Goal: Task Accomplishment & Management: Manage account settings

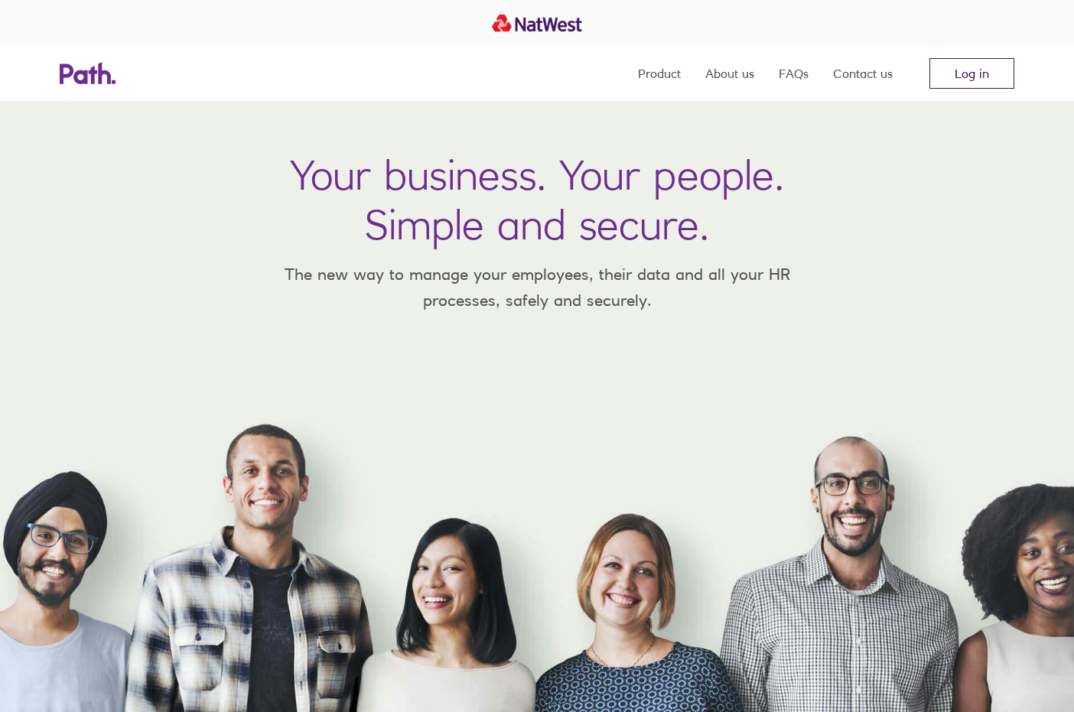
click at [987, 78] on link "Log in" at bounding box center [971, 73] width 85 height 31
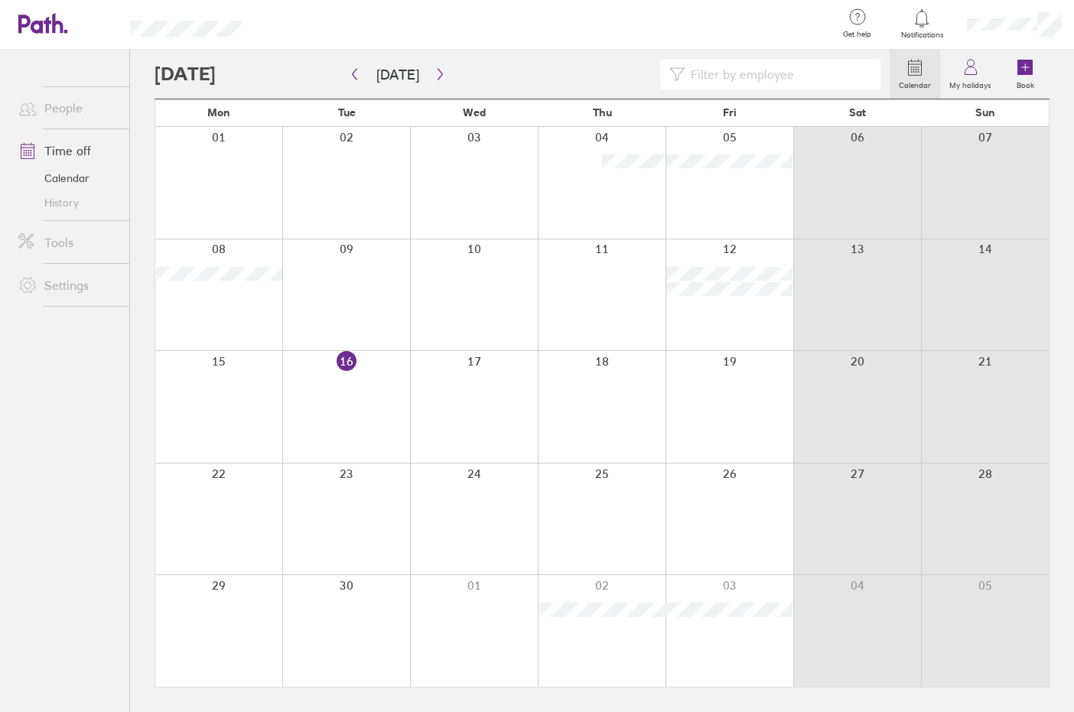
click at [485, 385] on div at bounding box center [474, 407] width 128 height 112
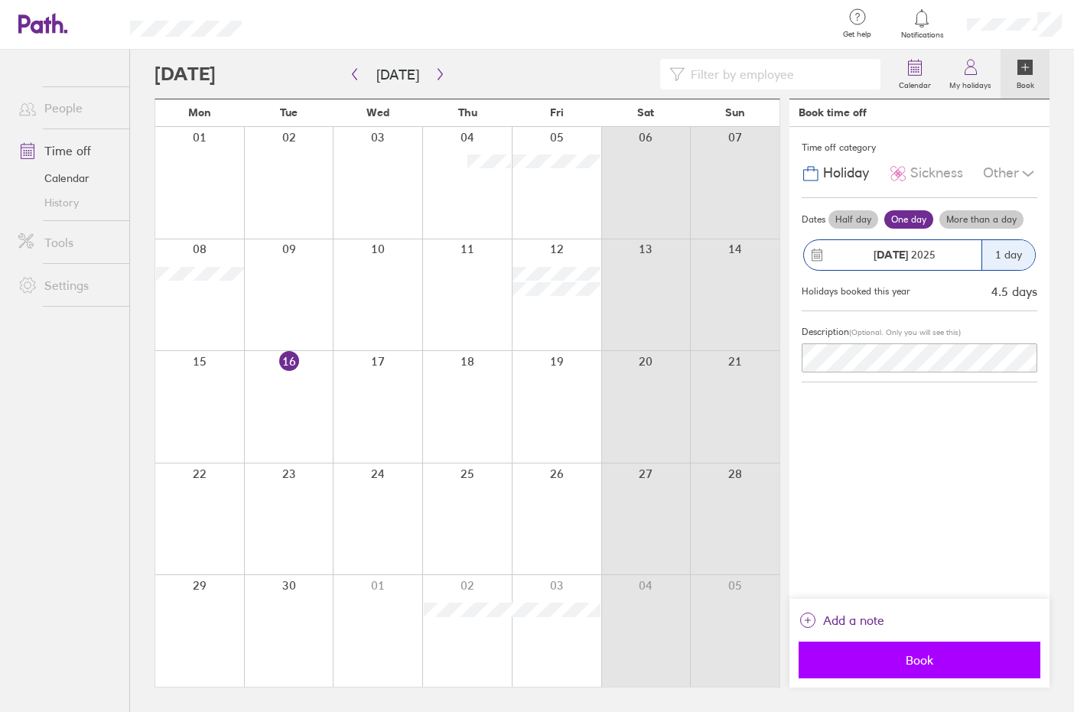
click at [968, 664] on span "Book" at bounding box center [919, 660] width 220 height 14
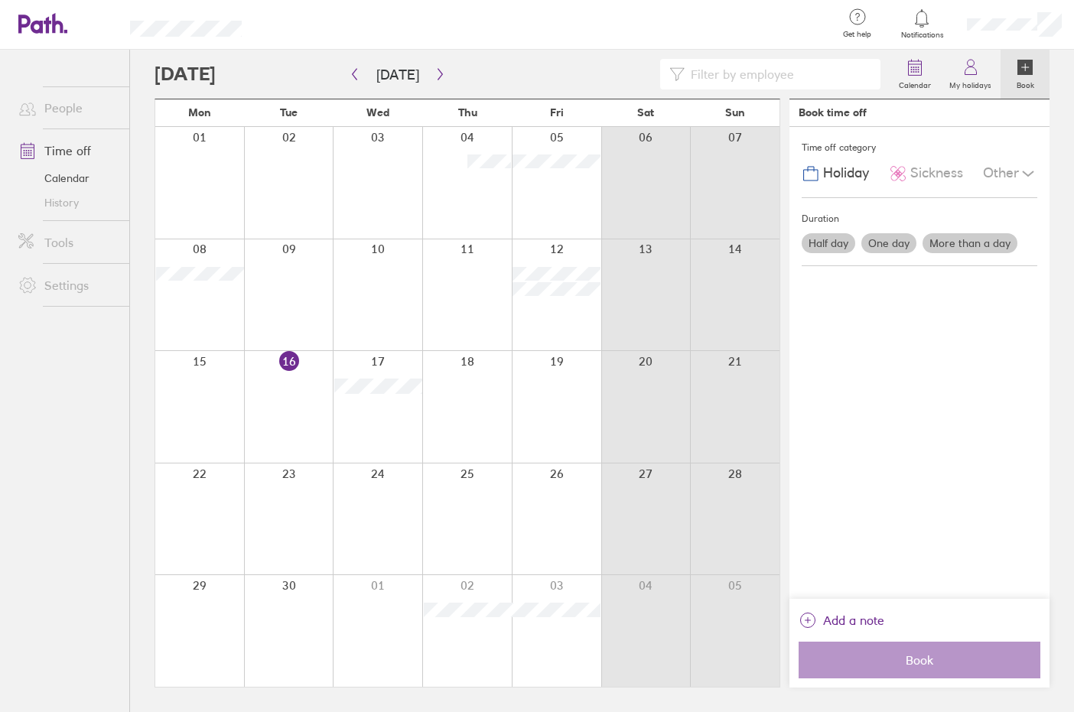
click at [655, 46] on div at bounding box center [545, 25] width 558 height 50
click at [383, 418] on div at bounding box center [377, 407] width 89 height 112
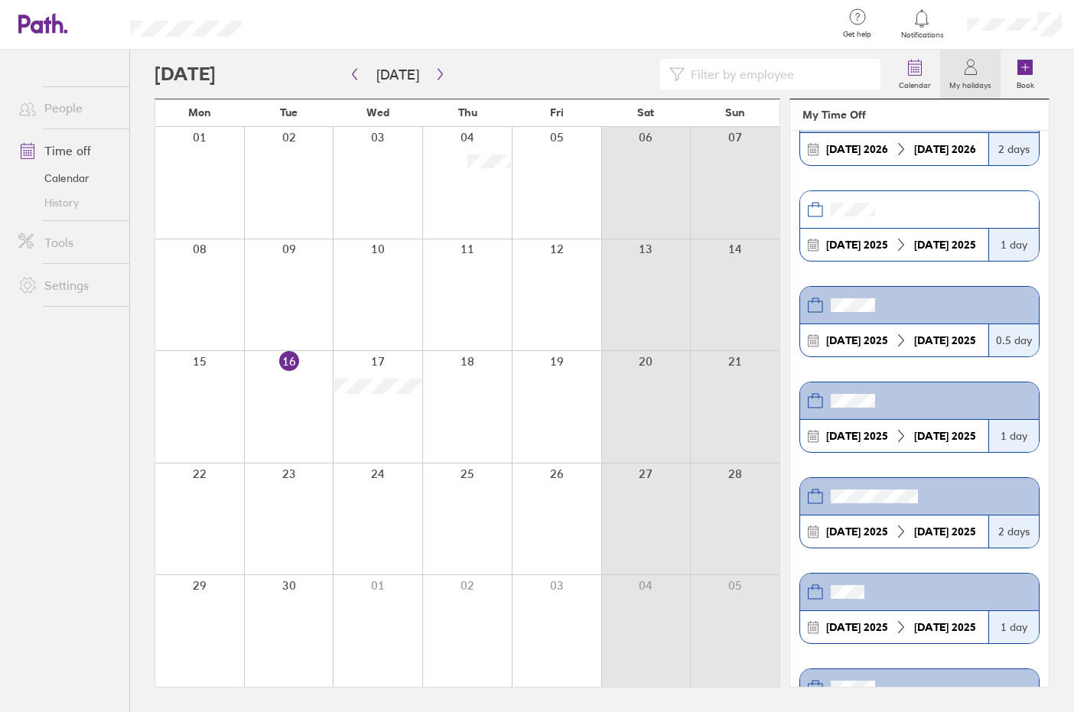
scroll to position [138, 0]
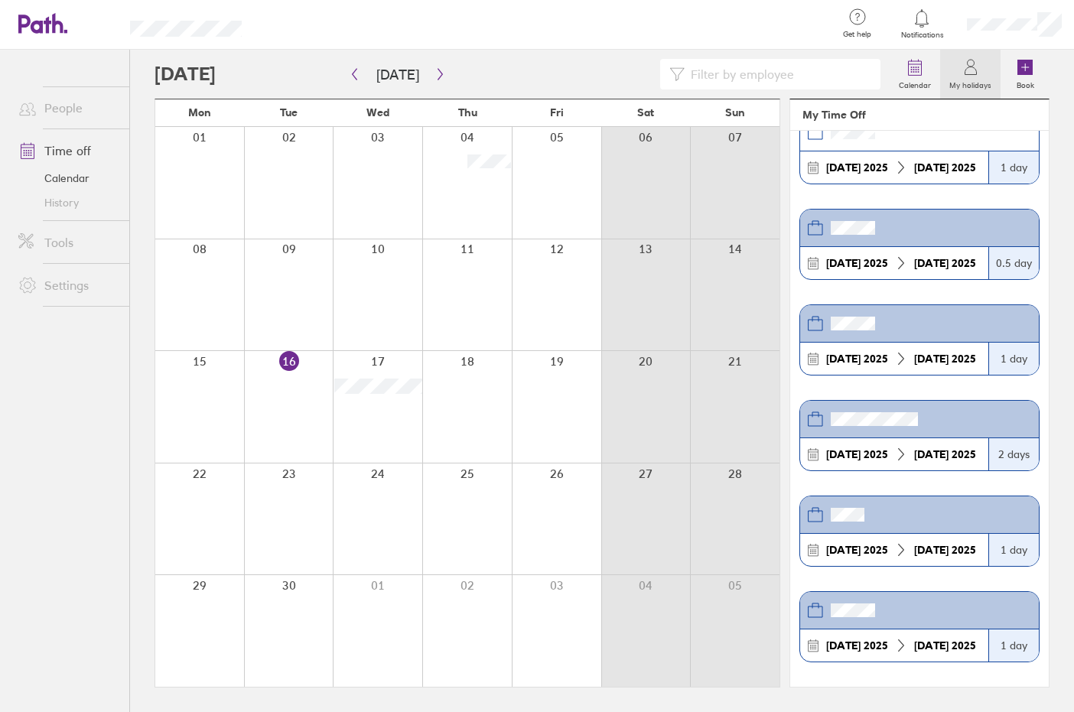
click at [959, 69] on link "My holidays" at bounding box center [970, 74] width 60 height 49
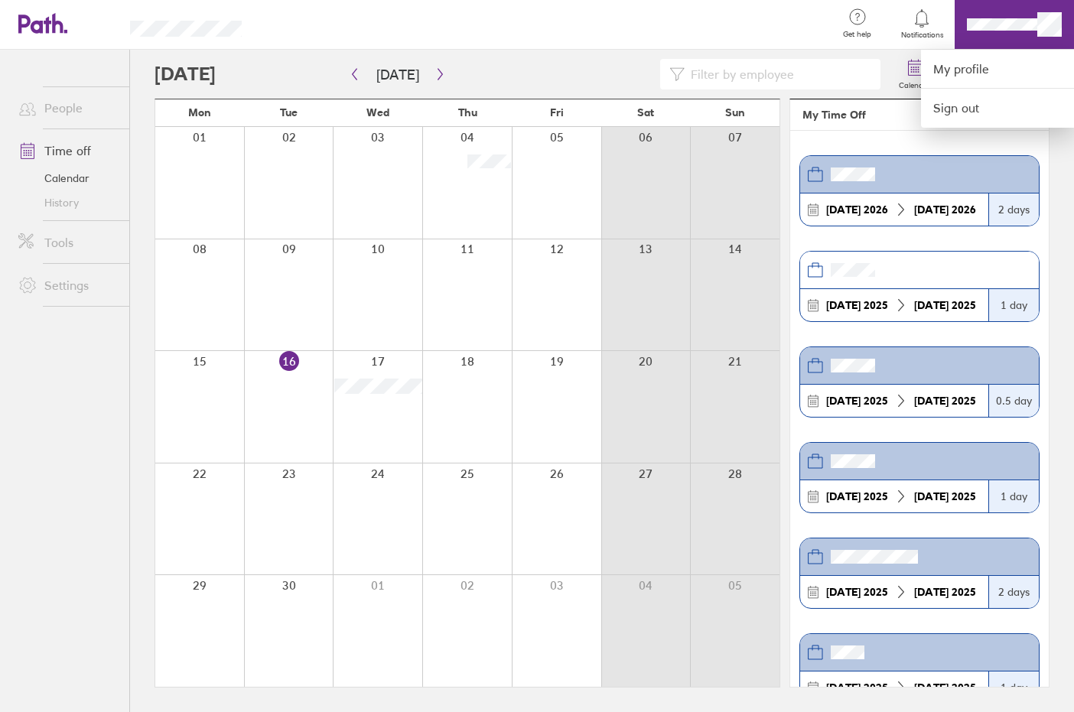
click at [380, 24] on div at bounding box center [545, 25] width 558 height 50
click at [54, 315] on div at bounding box center [537, 356] width 1074 height 712
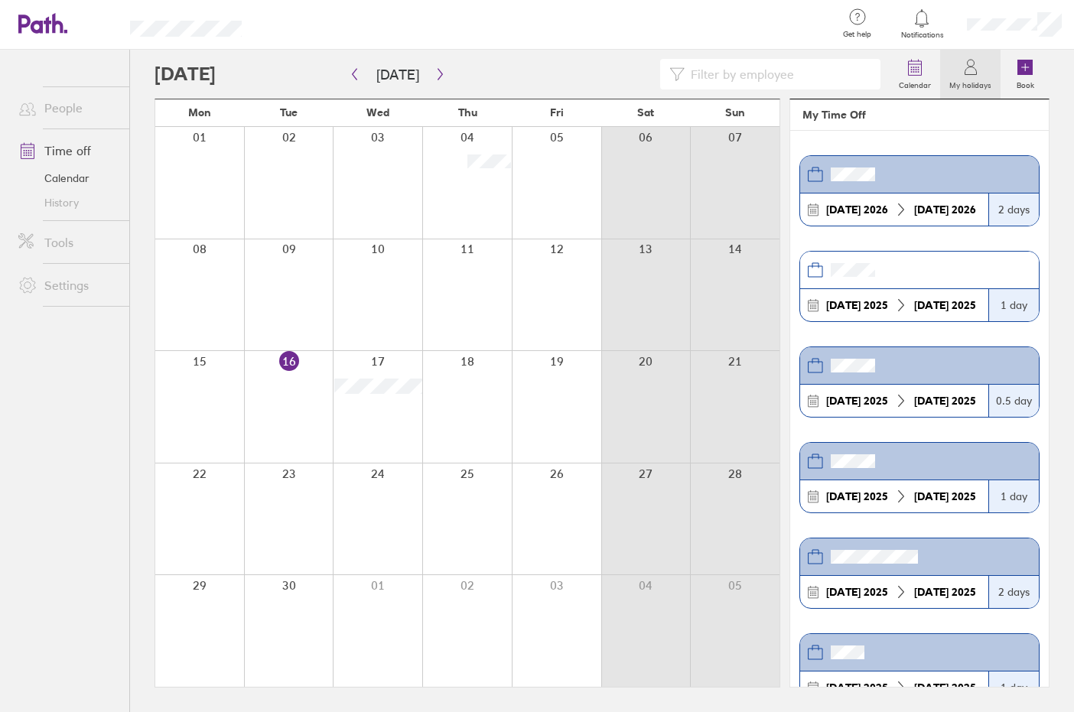
click at [1036, 37] on div at bounding box center [1014, 24] width 119 height 49
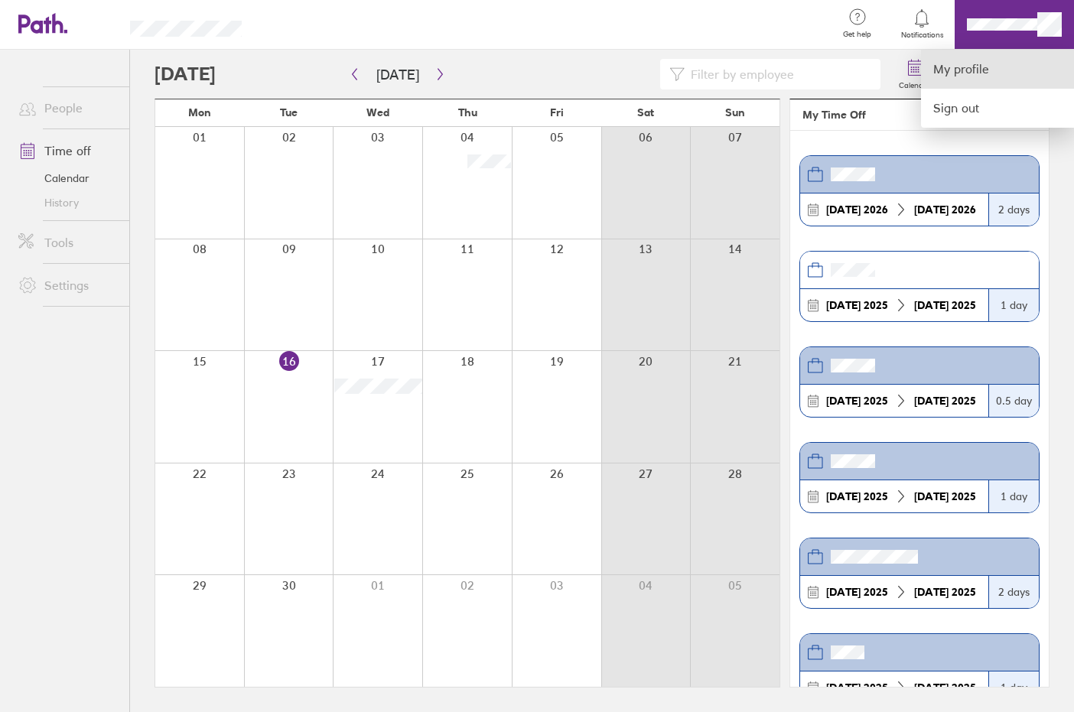
click at [1004, 67] on link "My profile" at bounding box center [997, 69] width 153 height 39
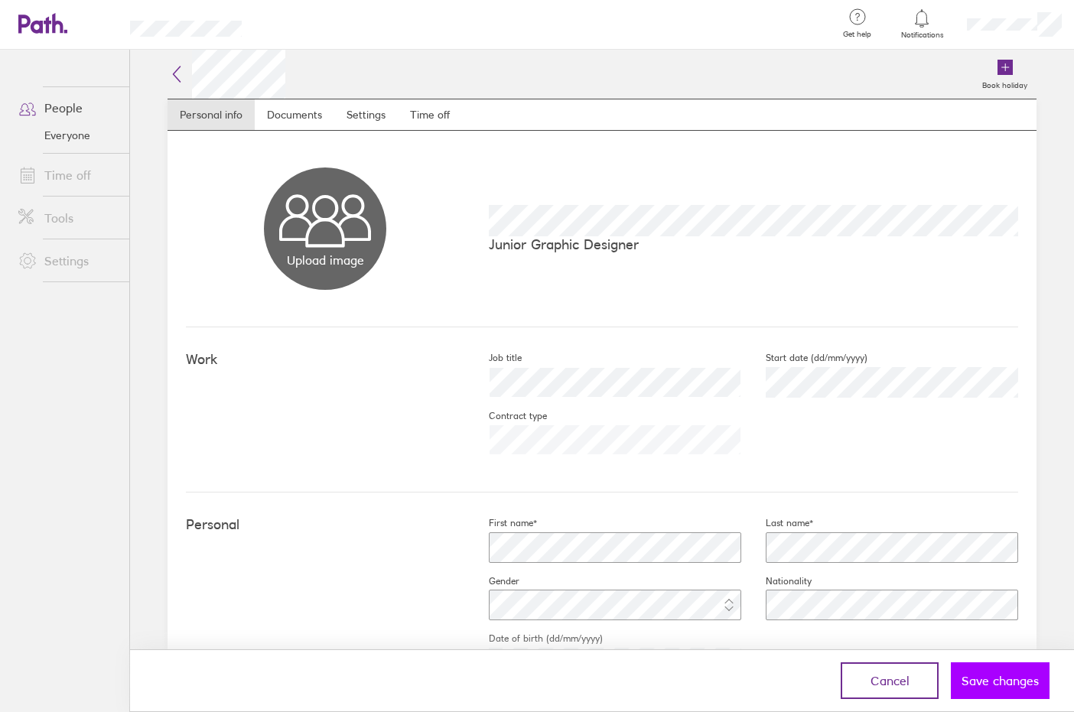
click at [981, 688] on span "Save changes" at bounding box center [999, 681] width 77 height 14
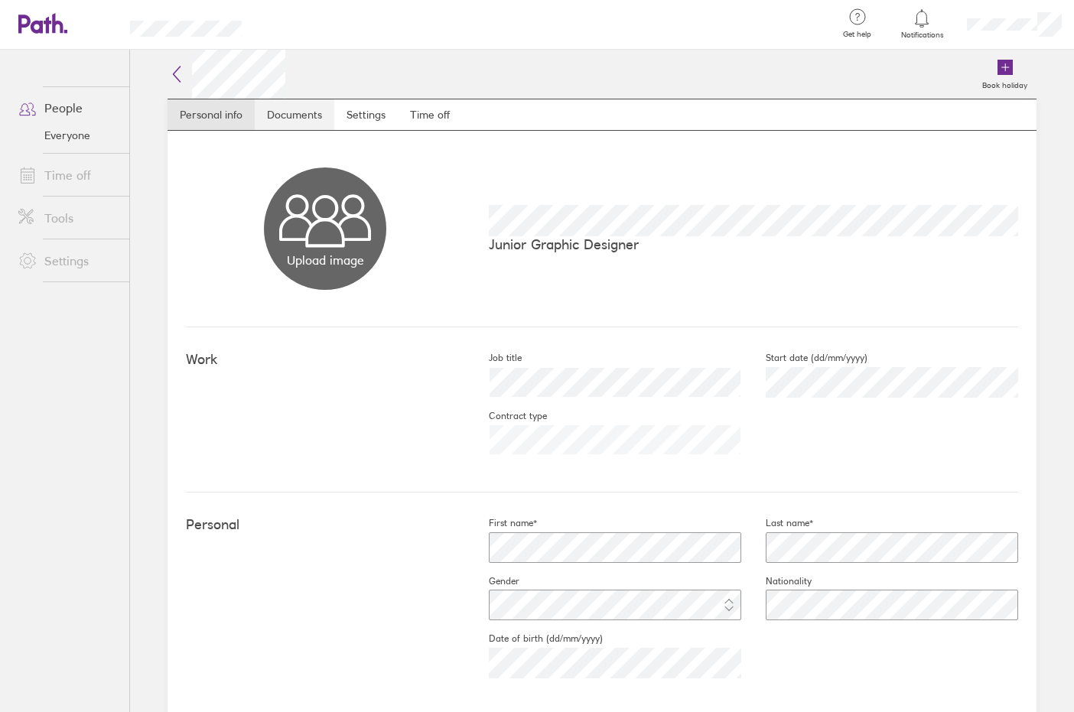
click at [302, 119] on link "Documents" at bounding box center [295, 114] width 80 height 31
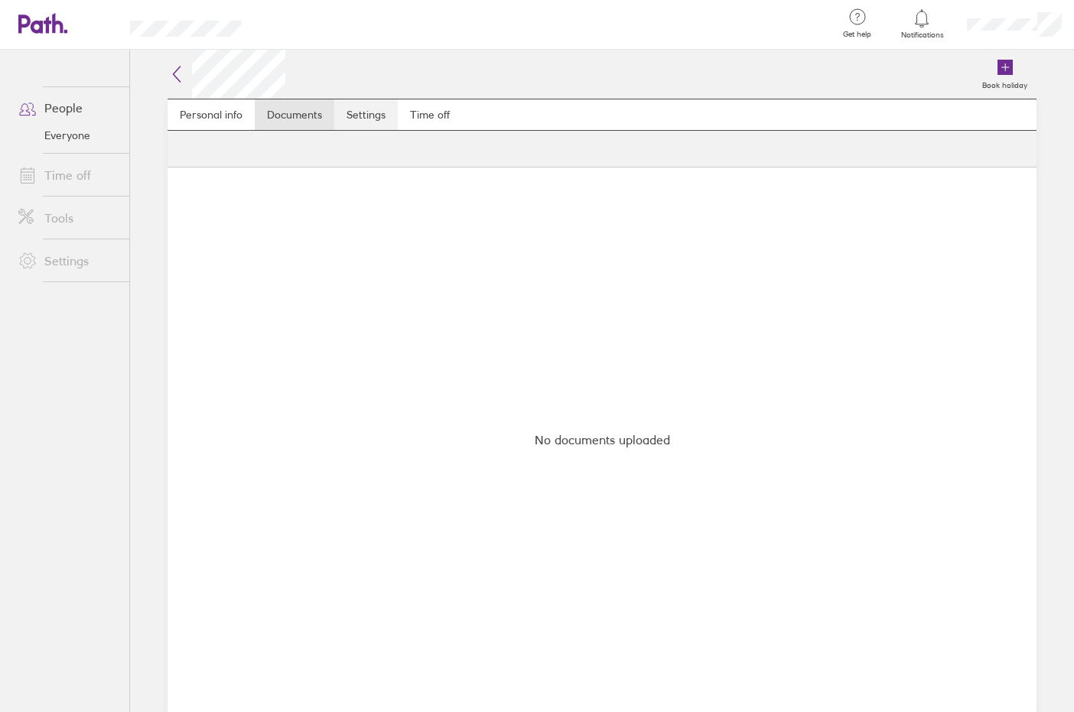
click at [356, 122] on link "Settings" at bounding box center [365, 114] width 63 height 31
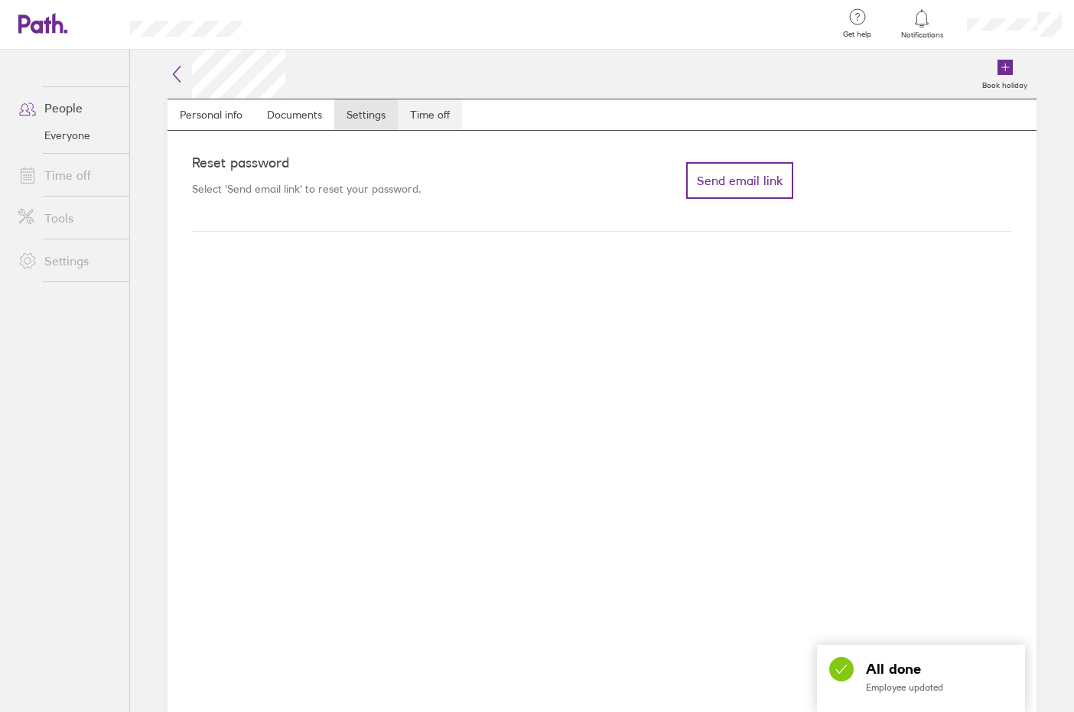
click at [412, 119] on link "Time off" at bounding box center [430, 114] width 64 height 31
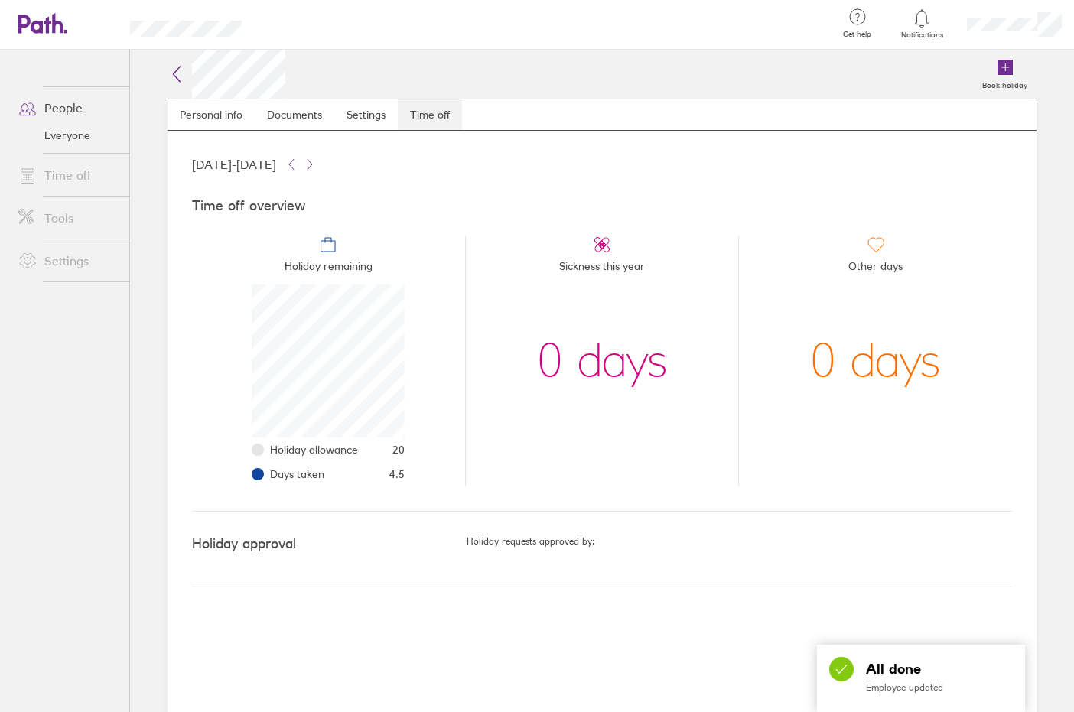
scroll to position [153, 153]
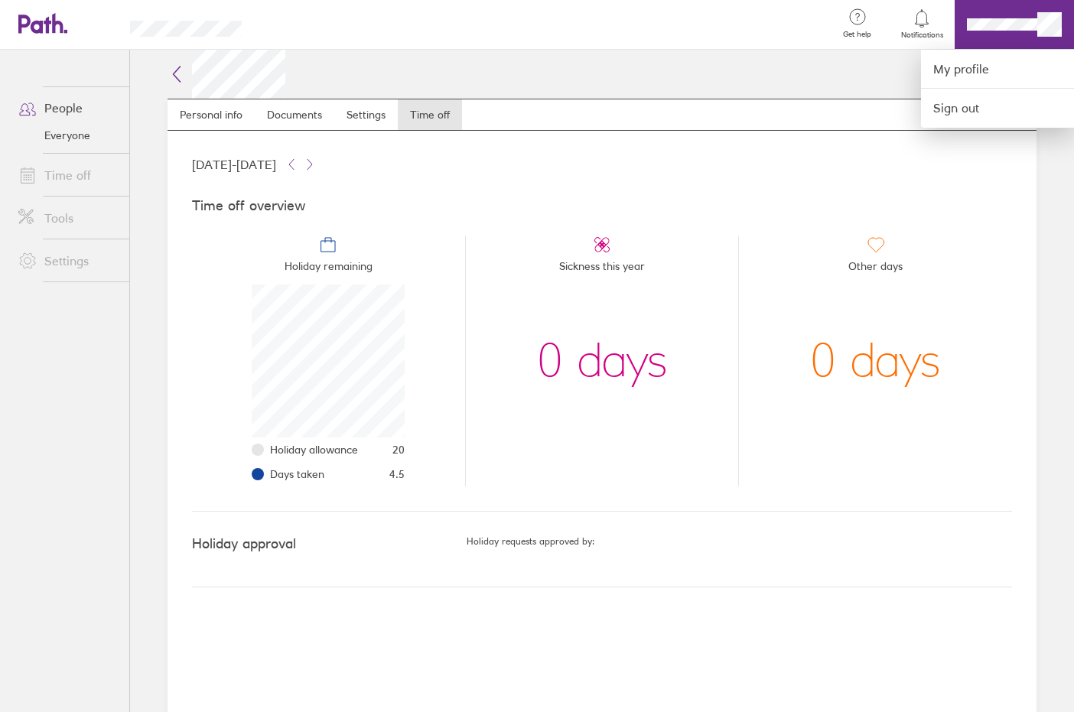
drag, startPoint x: 1039, startPoint y: 37, endPoint x: 1056, endPoint y: 25, distance: 19.7
click at [1056, 25] on div at bounding box center [537, 356] width 1074 height 712
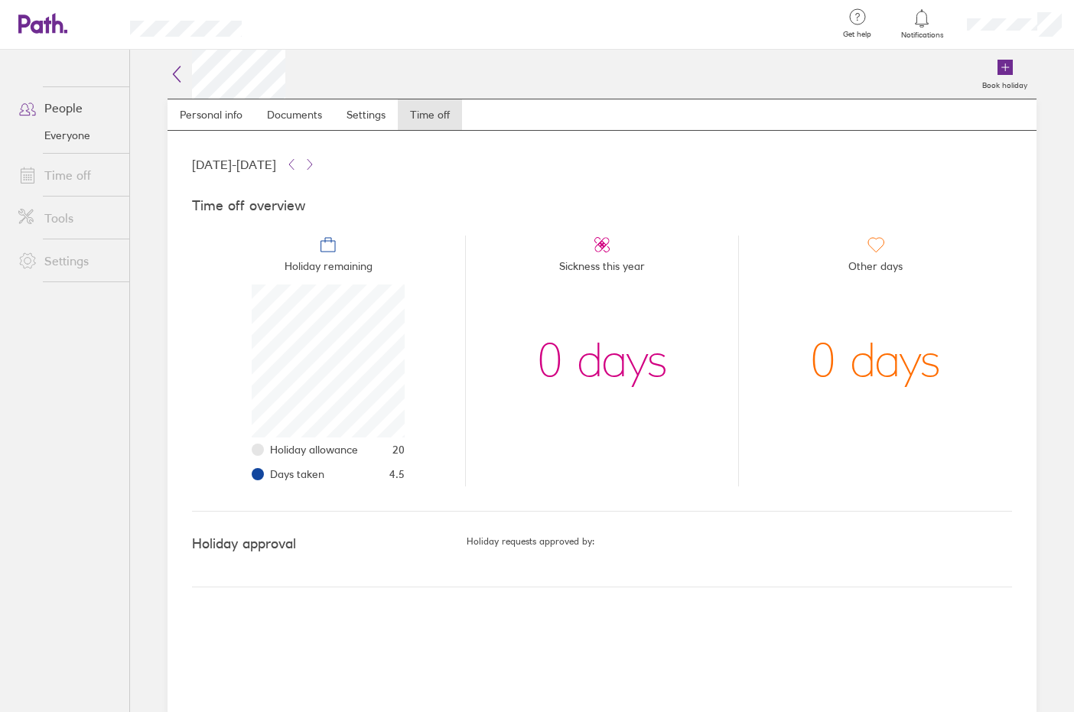
click at [179, 71] on icon at bounding box center [177, 74] width 18 height 18
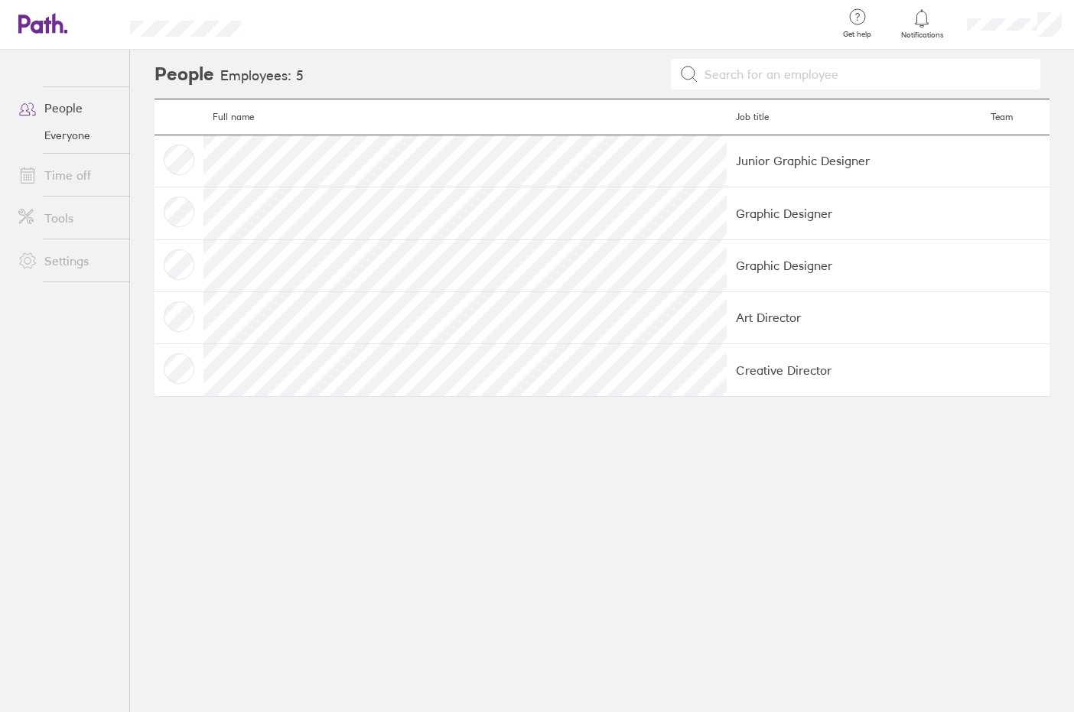
click at [179, 71] on h2 "People" at bounding box center [185, 74] width 60 height 49
click at [57, 33] on icon at bounding box center [42, 23] width 49 height 21
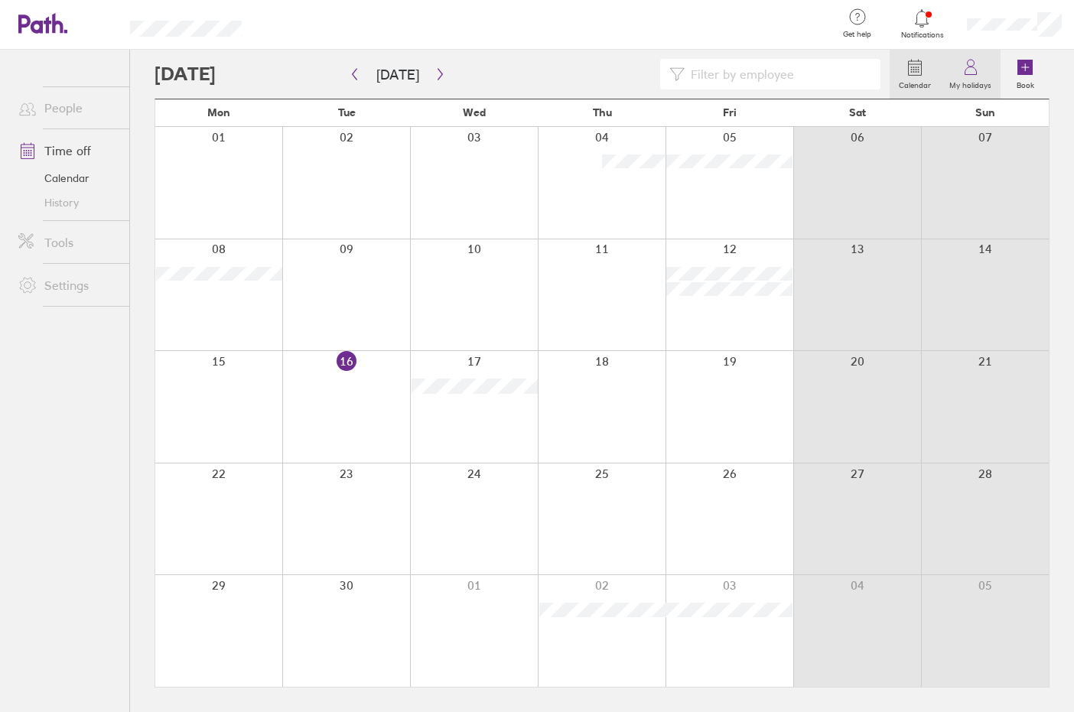
click at [977, 81] on label "My holidays" at bounding box center [970, 83] width 60 height 14
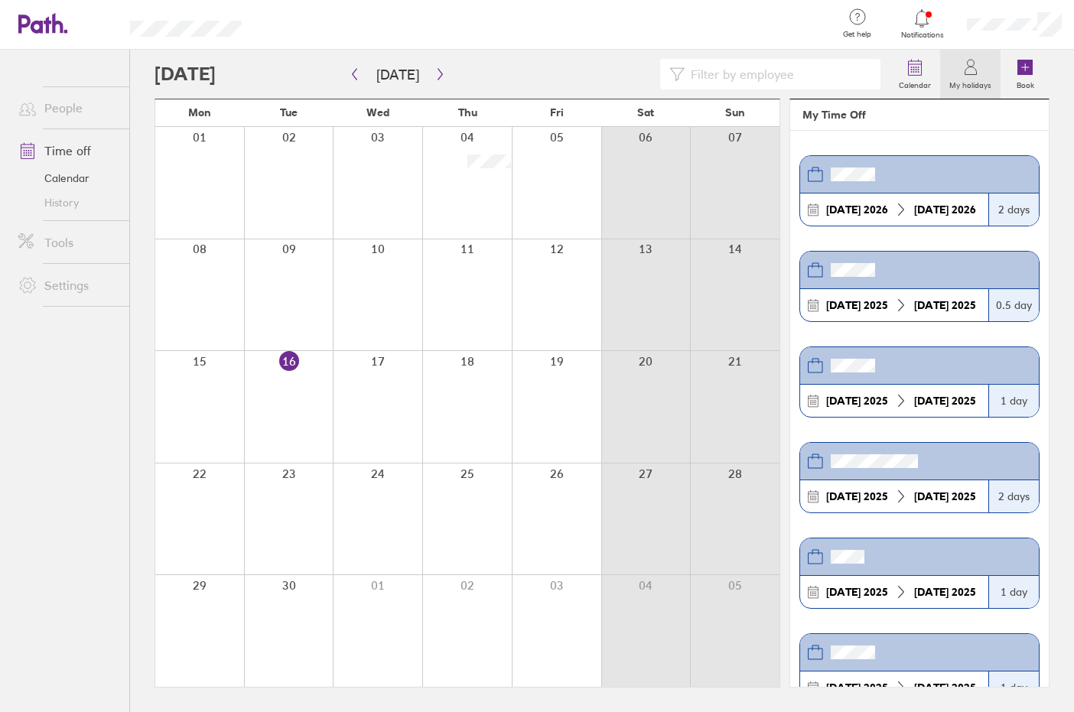
click at [926, 15] on icon at bounding box center [922, 18] width 13 height 18
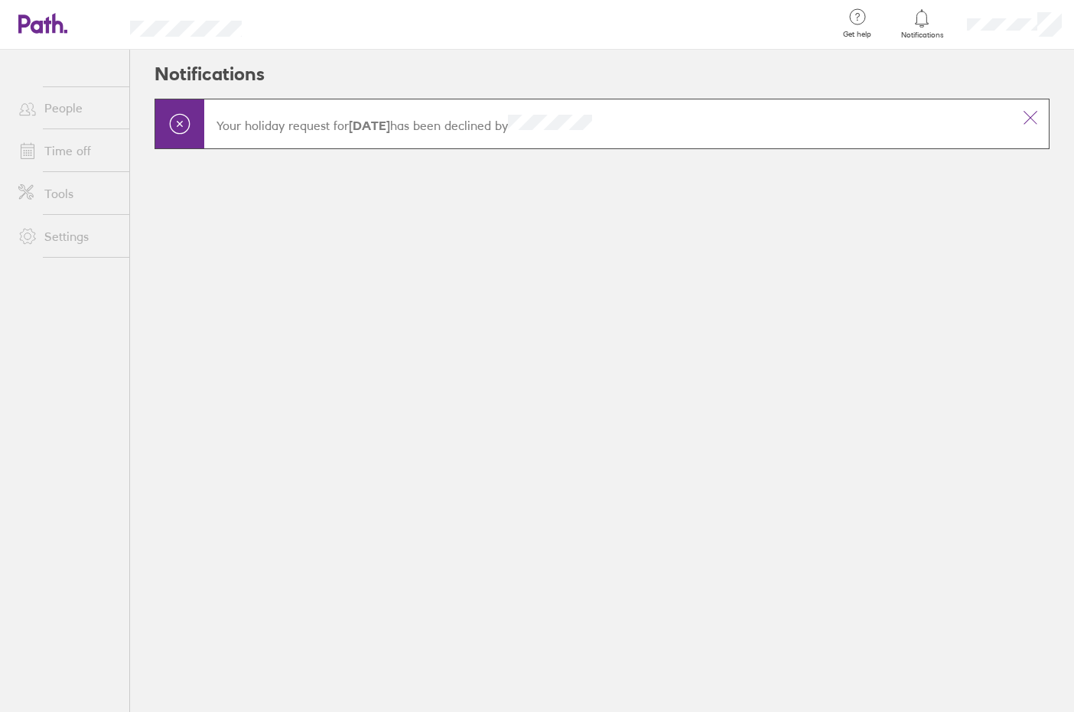
click at [101, 114] on link "People" at bounding box center [67, 108] width 123 height 31
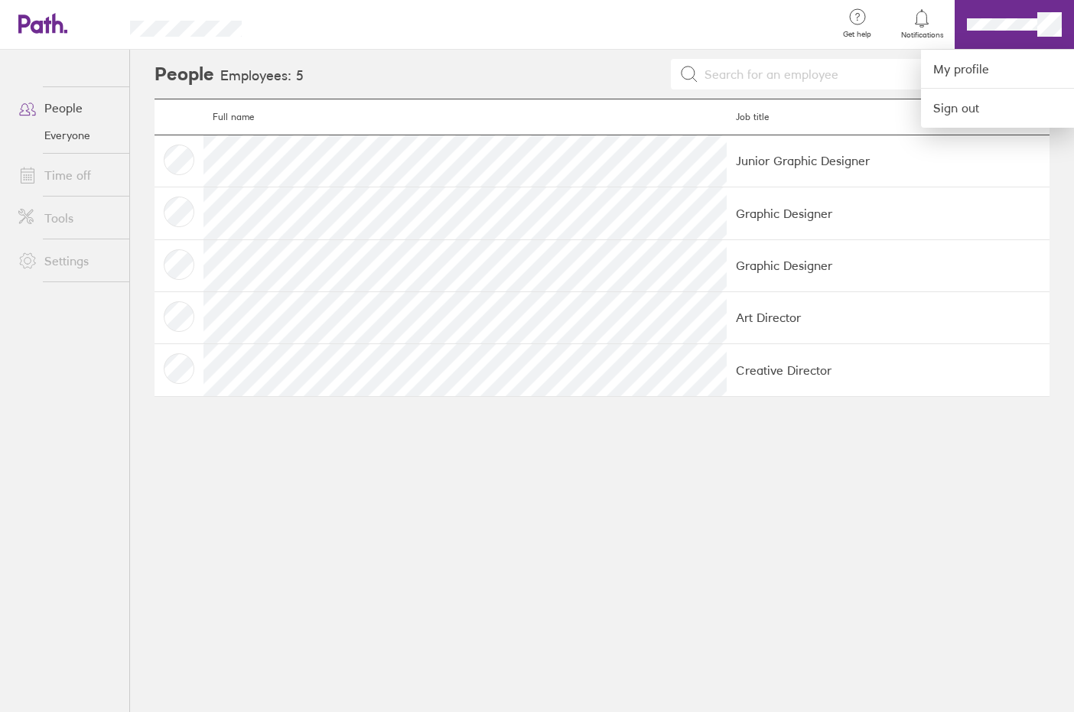
click at [693, 31] on div at bounding box center [545, 25] width 558 height 50
click at [58, 31] on div at bounding box center [537, 356] width 1074 height 712
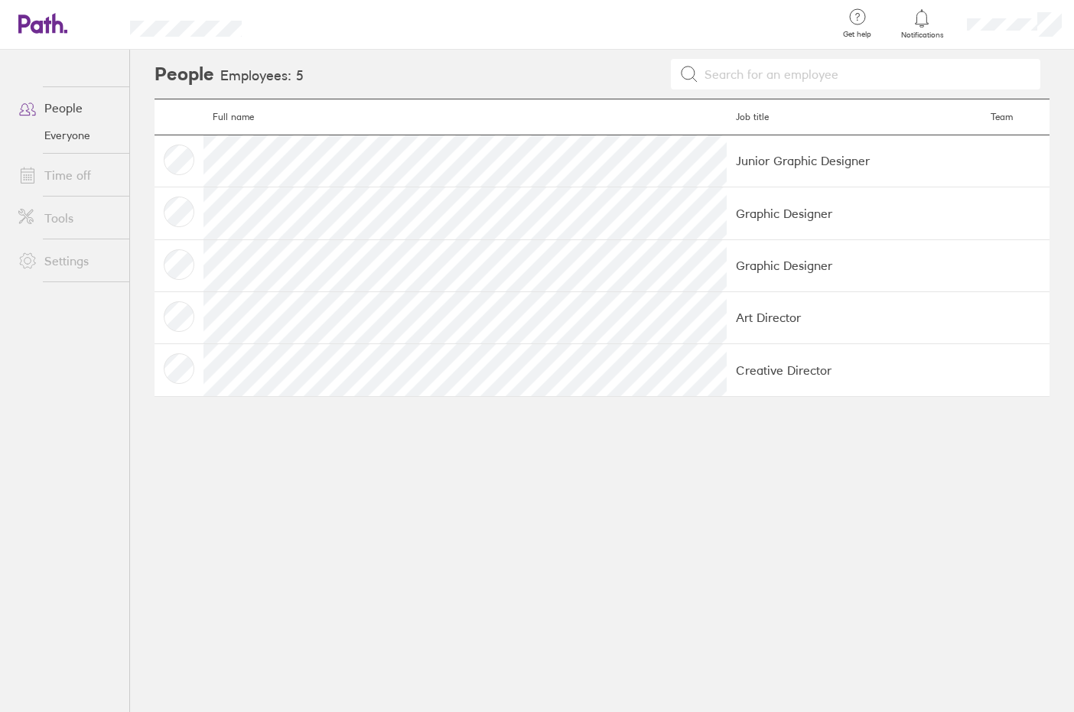
click at [54, 34] on link at bounding box center [42, 24] width 49 height 23
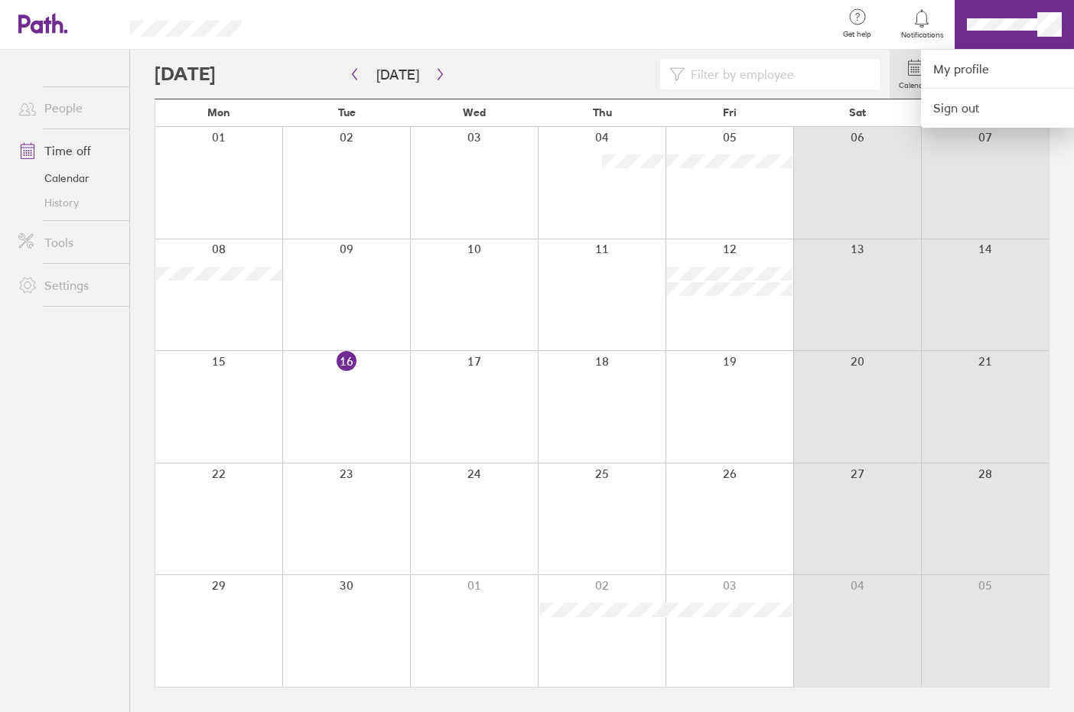
click at [688, 23] on div at bounding box center [545, 25] width 558 height 50
click at [948, 67] on link "My profile" at bounding box center [997, 69] width 153 height 39
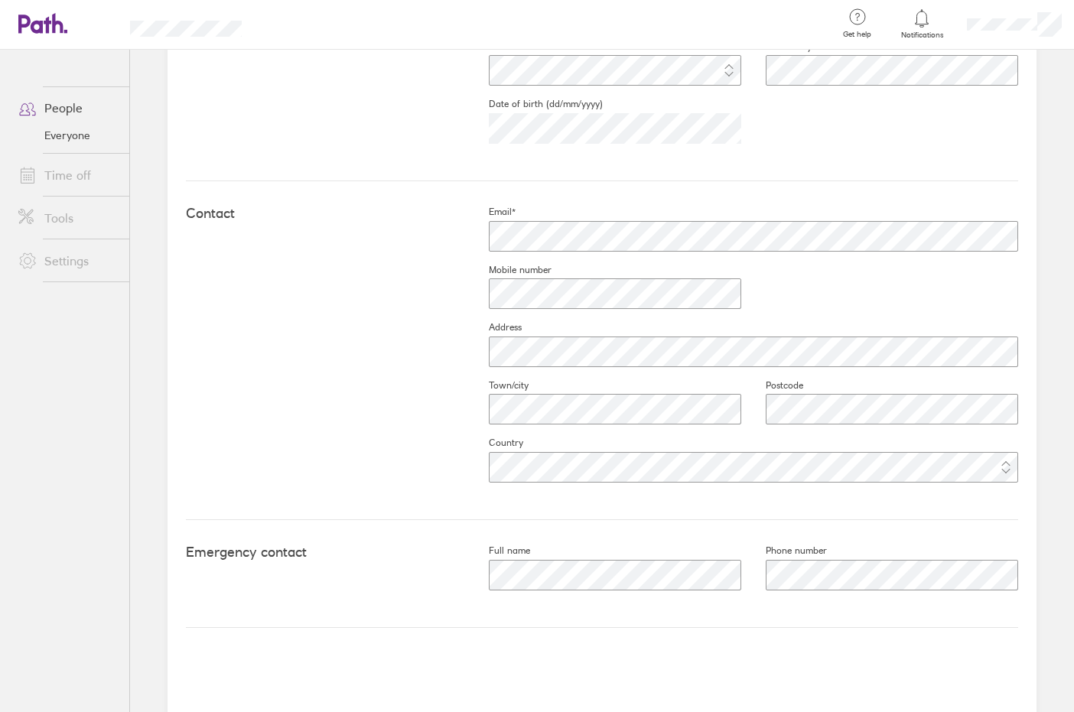
scroll to position [537, 0]
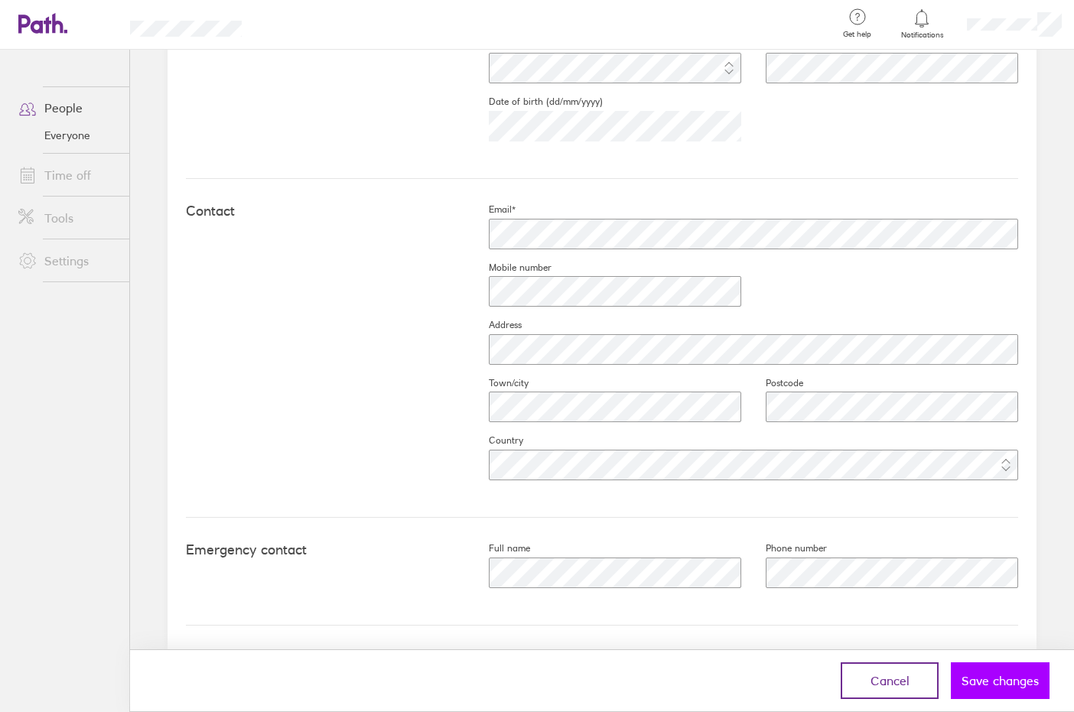
click at [1014, 675] on span "Save changes" at bounding box center [999, 681] width 77 height 14
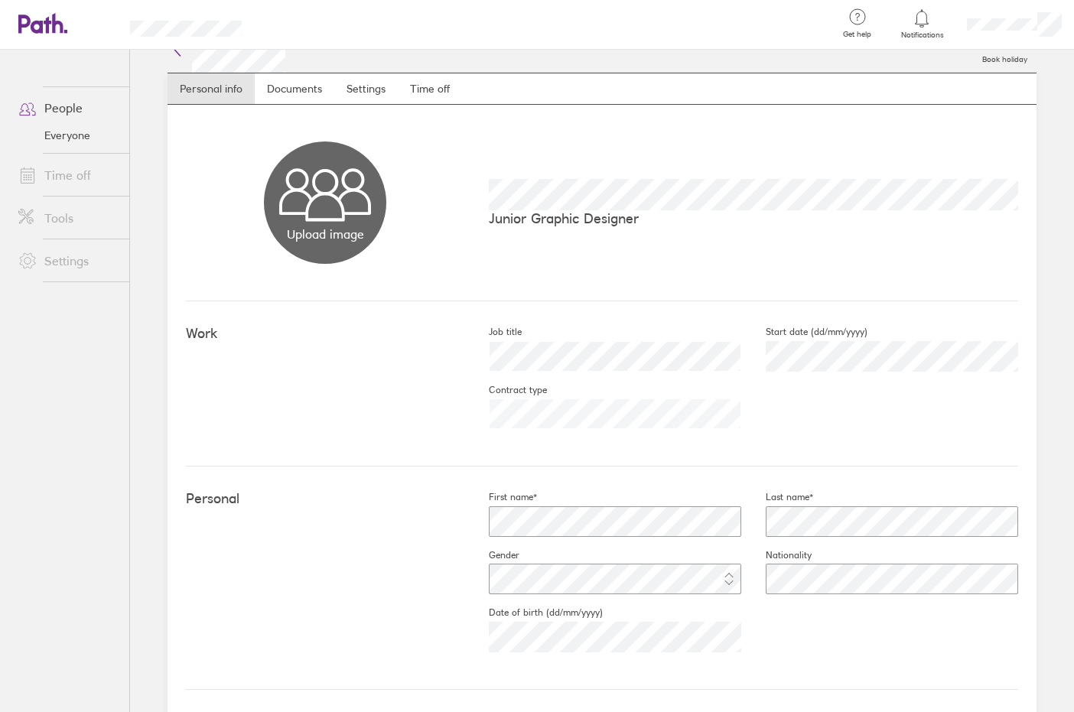
scroll to position [0, 0]
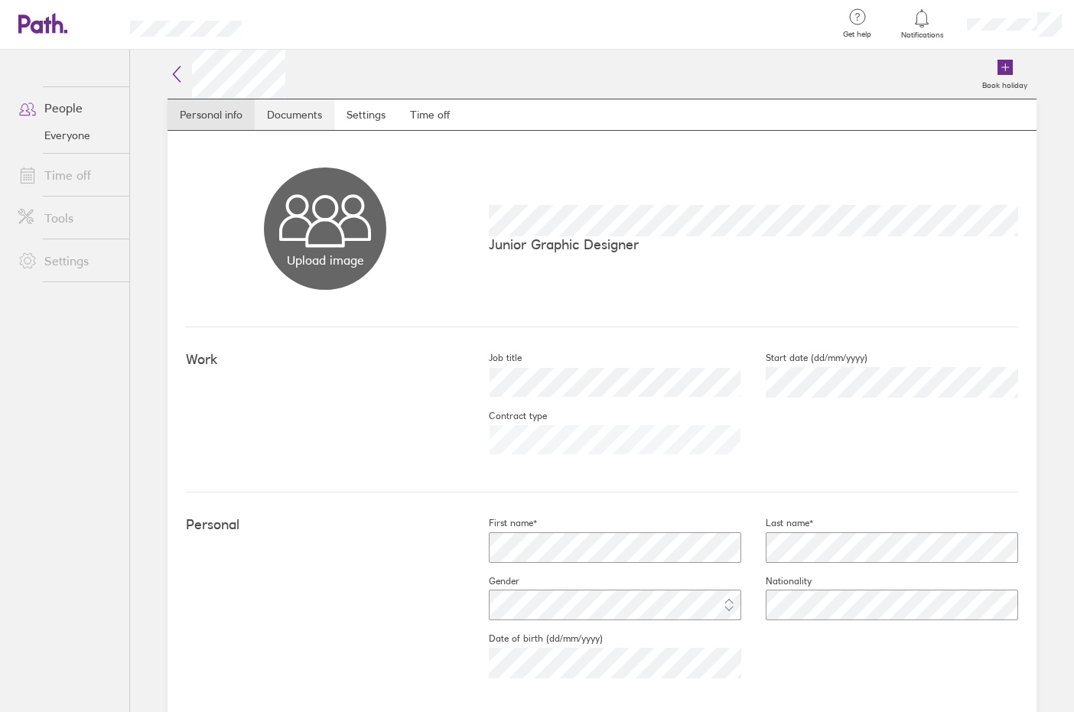
click at [297, 117] on link "Documents" at bounding box center [295, 114] width 80 height 31
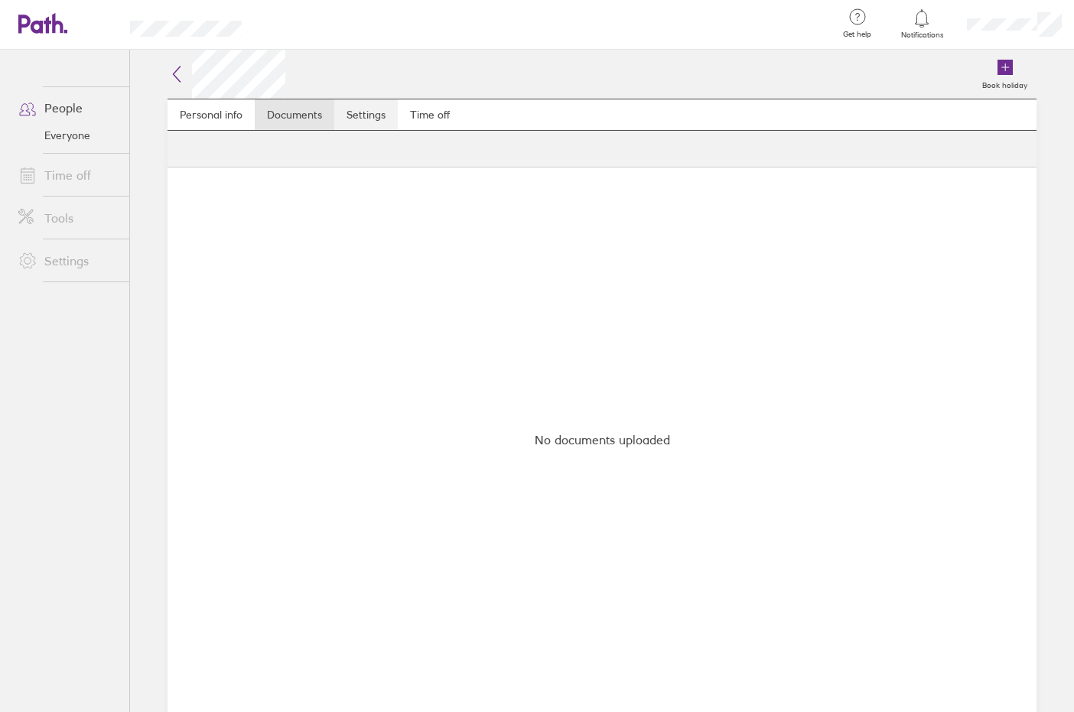
click at [360, 117] on link "Settings" at bounding box center [365, 114] width 63 height 31
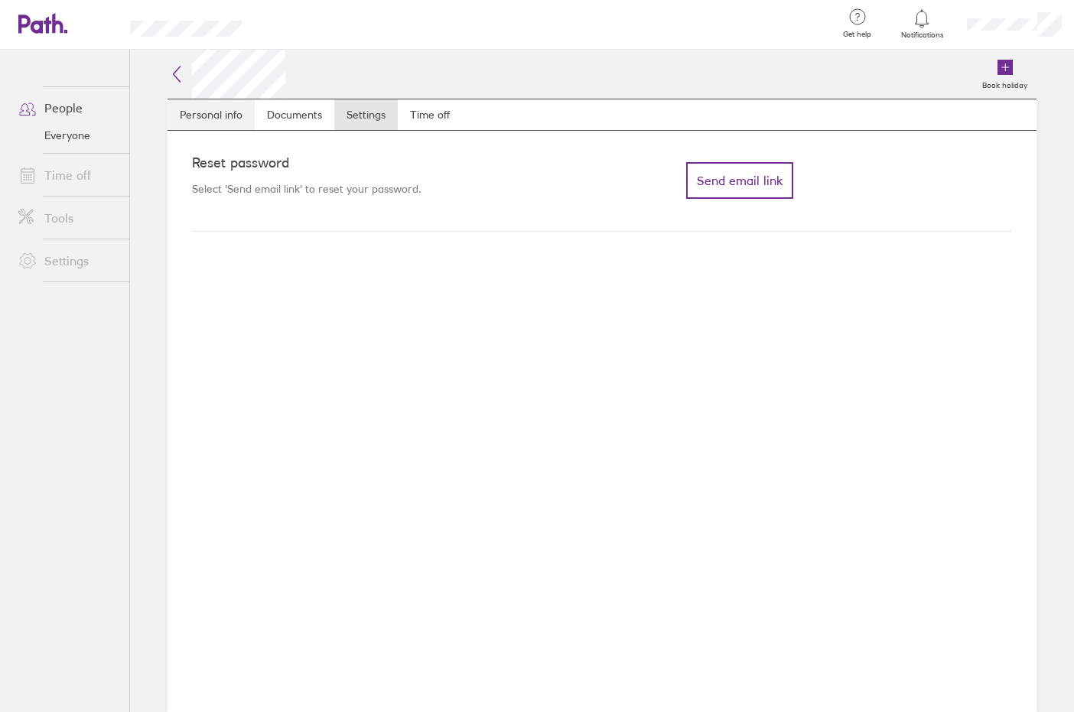
click at [200, 115] on link "Personal info" at bounding box center [211, 114] width 87 height 31
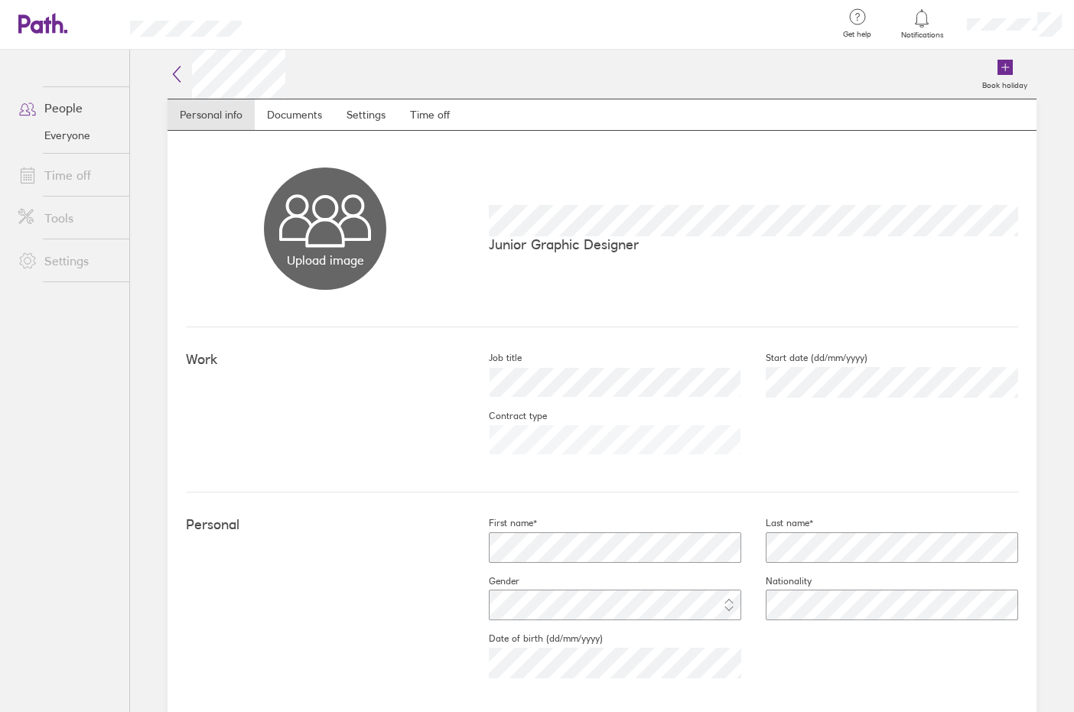
click at [187, 66] on h2 at bounding box center [227, 74] width 118 height 49
click at [179, 70] on icon at bounding box center [177, 74] width 18 height 18
